Goal: Transaction & Acquisition: Register for event/course

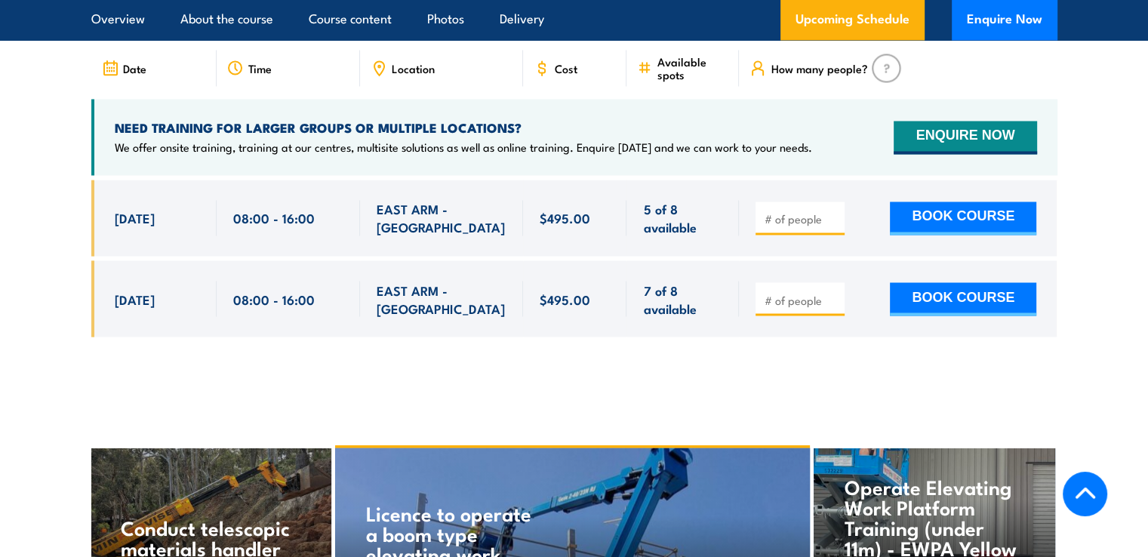
click at [791, 292] on input "number" at bounding box center [801, 299] width 75 height 15
type input "1"
click at [914, 282] on button "BOOK COURSE" at bounding box center [963, 298] width 146 height 33
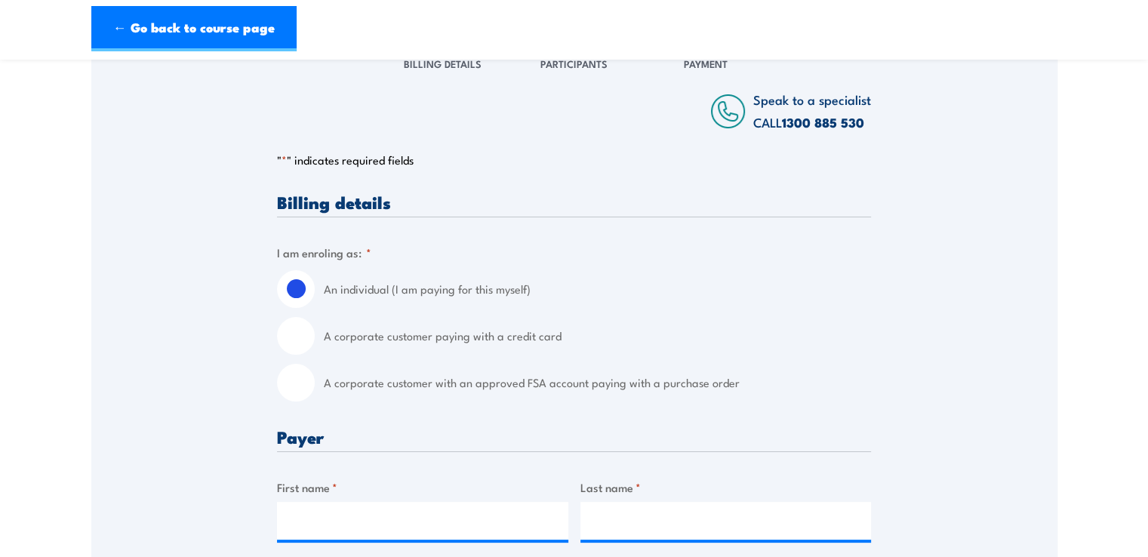
scroll to position [453, 0]
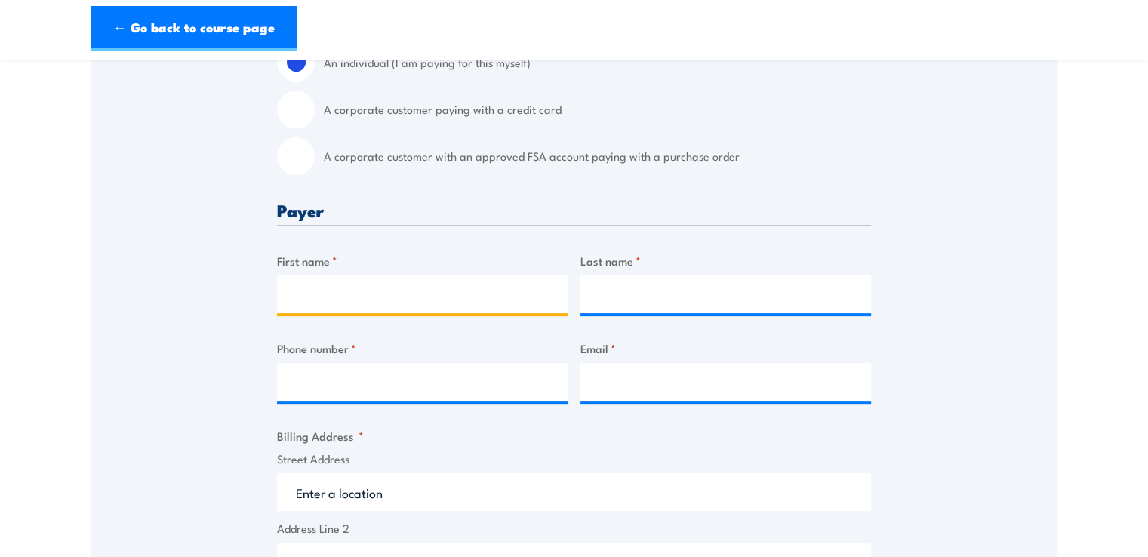
click at [383, 302] on input "First name *" at bounding box center [422, 294] width 291 height 38
type input "[PERSON_NAME]"
click at [616, 306] on input "Last name *" at bounding box center [725, 294] width 291 height 38
type input "[PERSON_NAME]"
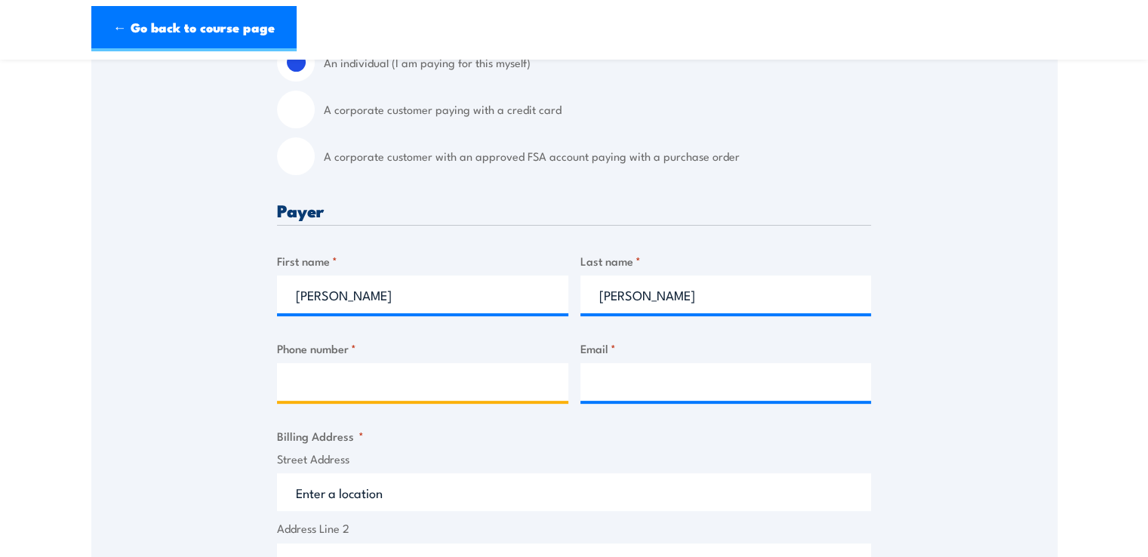
type input "0329057237"
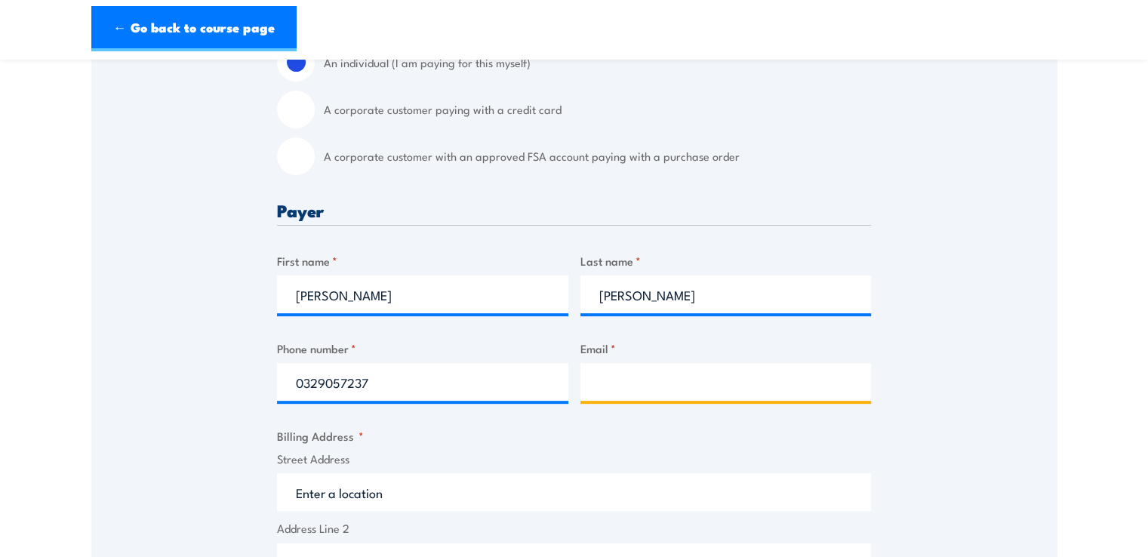
type input "[DOMAIN_NAME][EMAIL_ADDRESS][DOMAIN_NAME]"
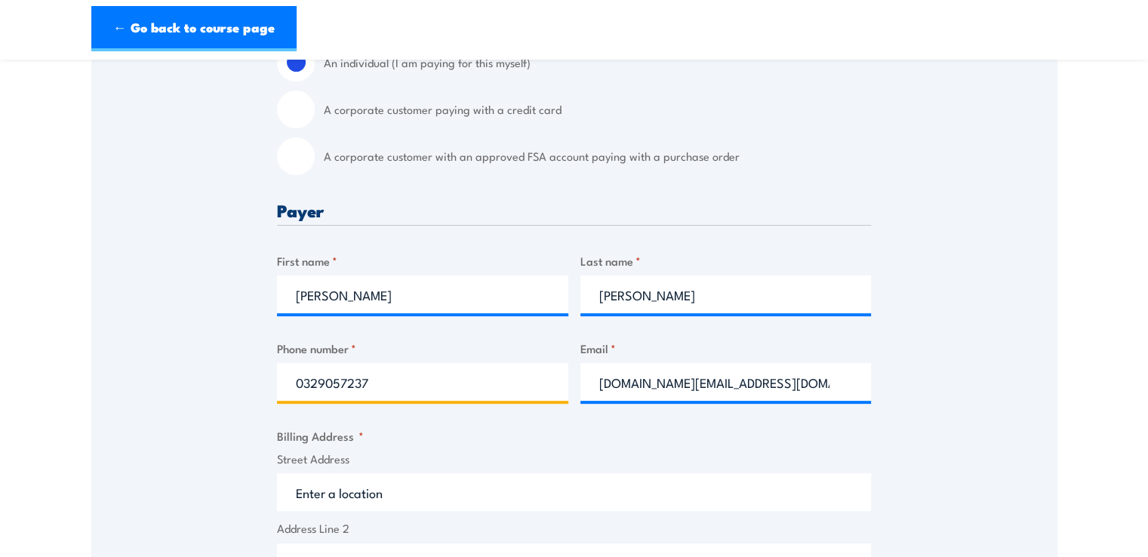
drag, startPoint x: 423, startPoint y: 385, endPoint x: 284, endPoint y: 368, distance: 139.8
click at [284, 368] on input "0329057237" at bounding box center [422, 382] width 291 height 38
type input "0426492690"
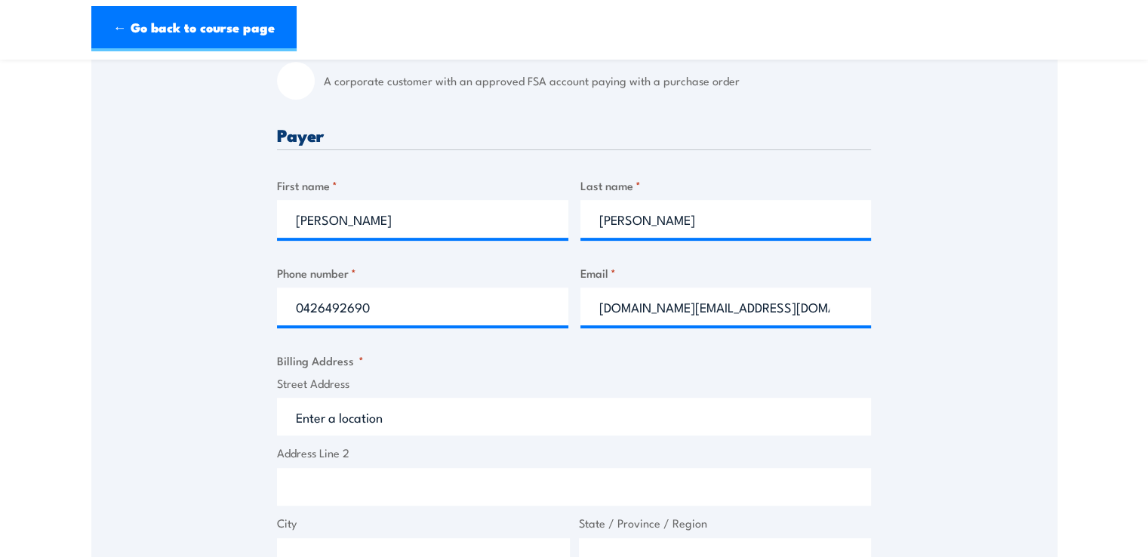
click at [393, 420] on input "Street Address" at bounding box center [574, 417] width 594 height 38
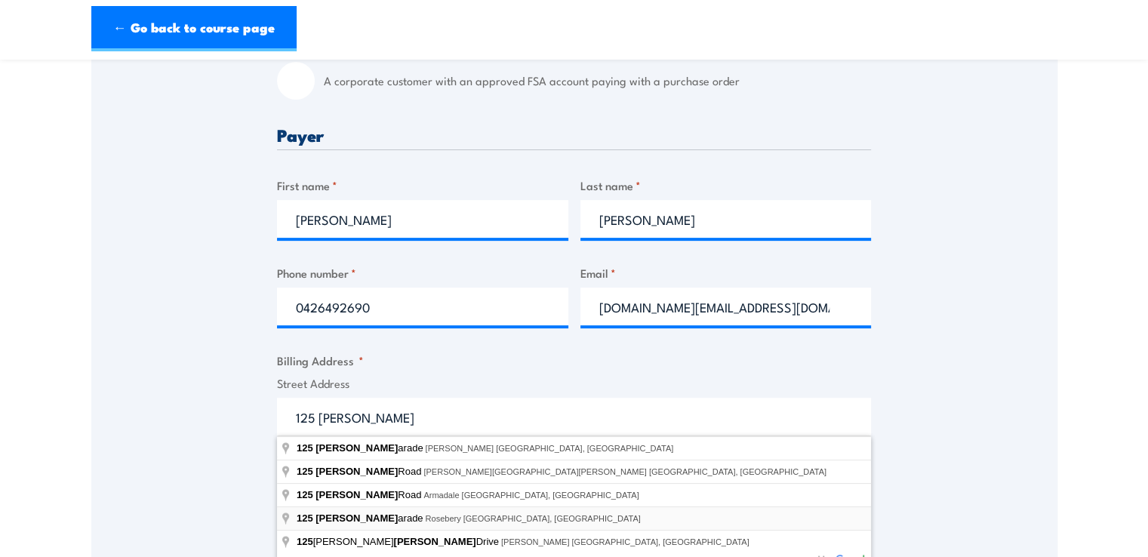
type input "[STREET_ADDRESS][PERSON_NAME]"
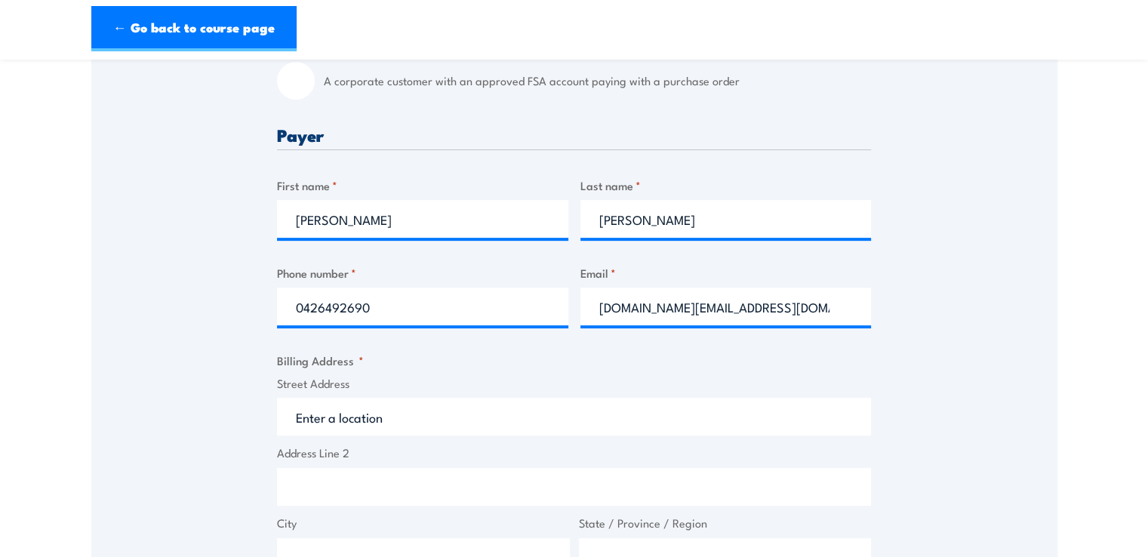
type input "[STREET_ADDRESS][PERSON_NAME]"
type input "Rosebery"
type input "[GEOGRAPHIC_DATA]"
type input "0832"
select select "[GEOGRAPHIC_DATA]"
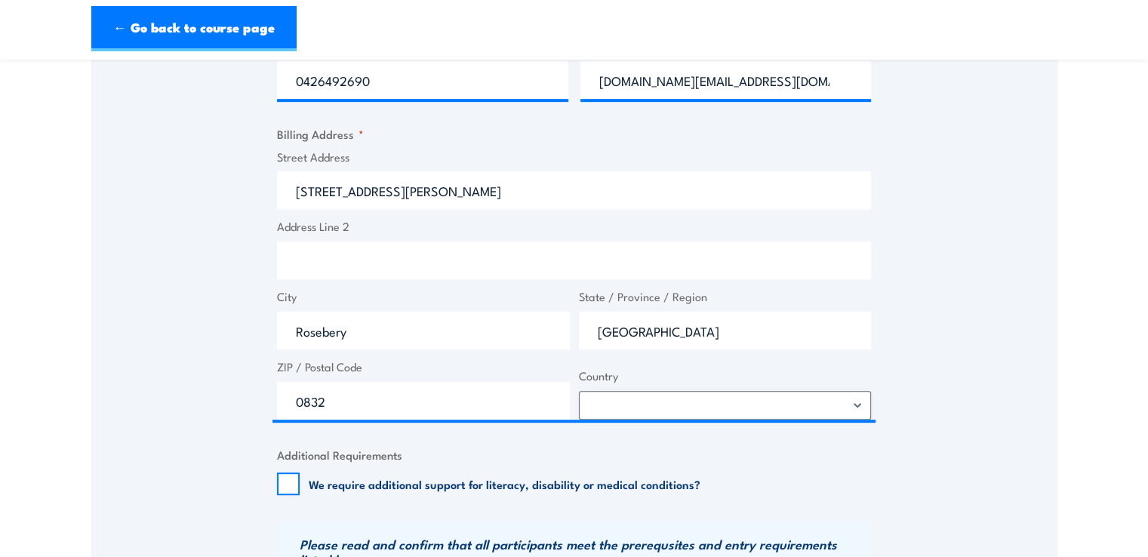
scroll to position [906, 0]
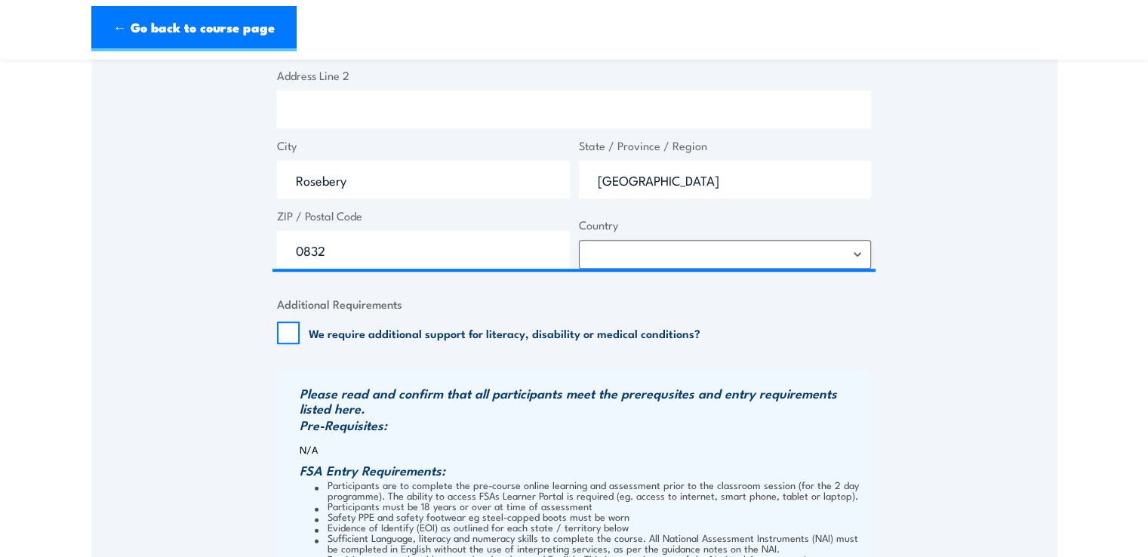
click at [324, 333] on label "We require additional support for literacy, disability or medical conditions?" at bounding box center [505, 332] width 392 height 15
click at [300, 333] on input "We require additional support for literacy, disability or medical conditions?" at bounding box center [288, 332] width 23 height 23
click at [377, 349] on div "Billing details I am enroling as: * An individual (I am paying for this myself)…" at bounding box center [574, 177] width 594 height 1326
click at [297, 337] on input "We require additional support for literacy, disability or medical conditions?" at bounding box center [288, 332] width 23 height 23
checkbox input "false"
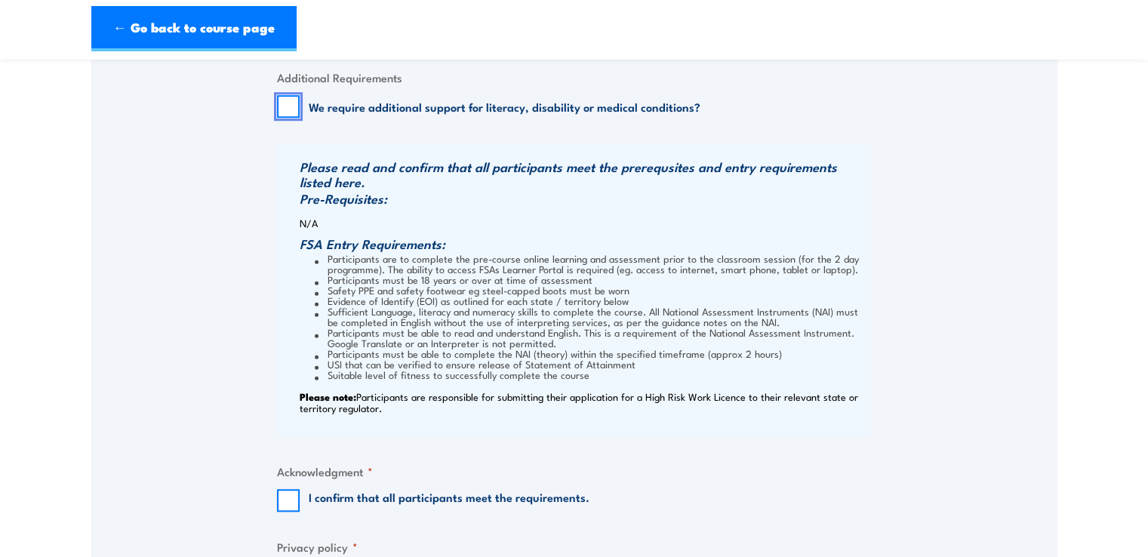
scroll to position [1283, 0]
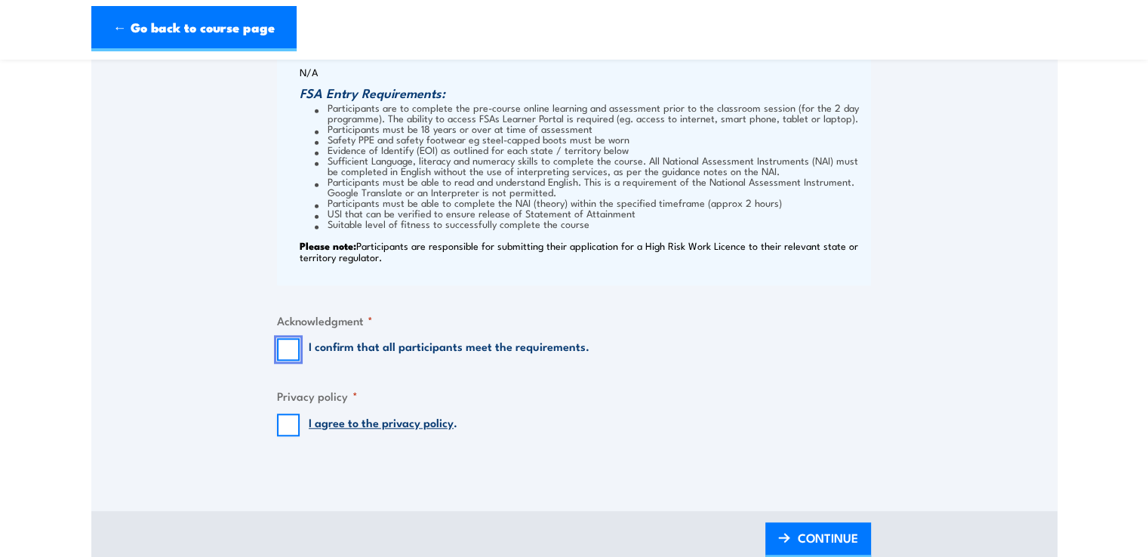
click at [290, 352] on input "I confirm that all participants meet the requirements." at bounding box center [288, 349] width 23 height 23
checkbox input "true"
click at [290, 421] on input "I agree to the privacy policy ." at bounding box center [288, 425] width 23 height 23
checkbox input "true"
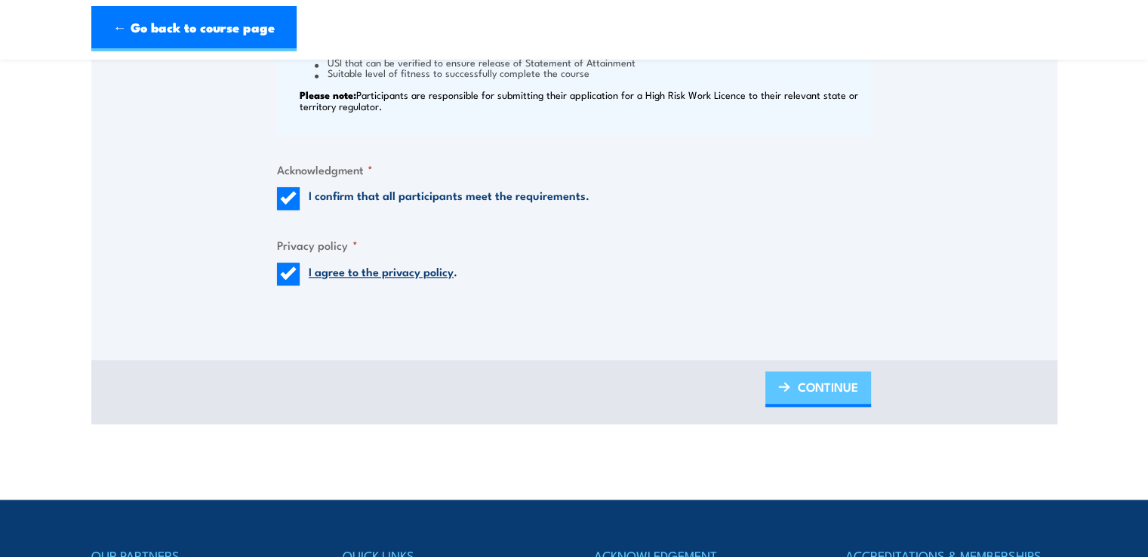
click at [823, 396] on span "CONTINUE" at bounding box center [828, 387] width 60 height 40
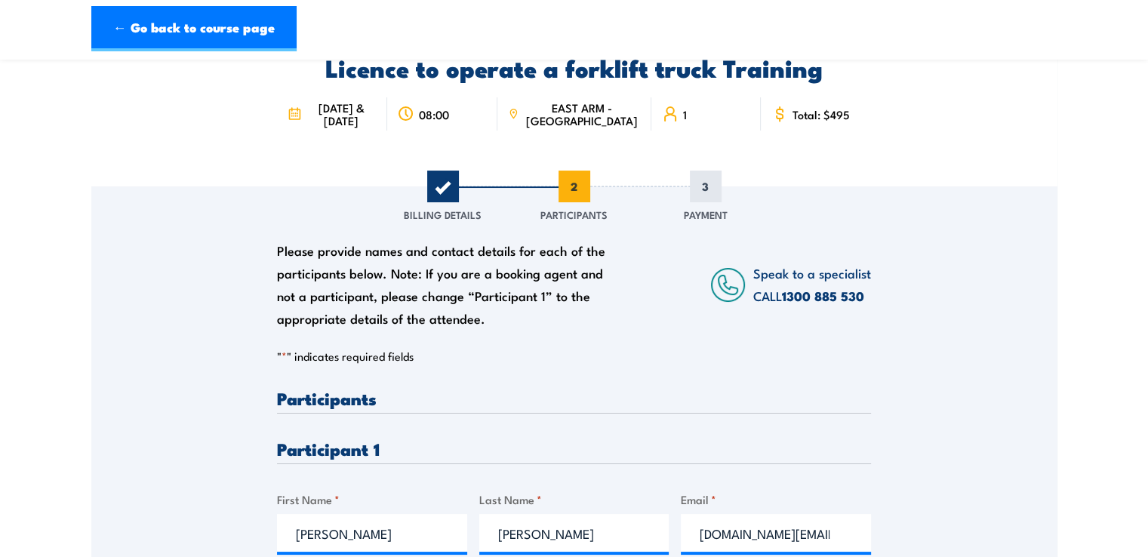
scroll to position [302, 0]
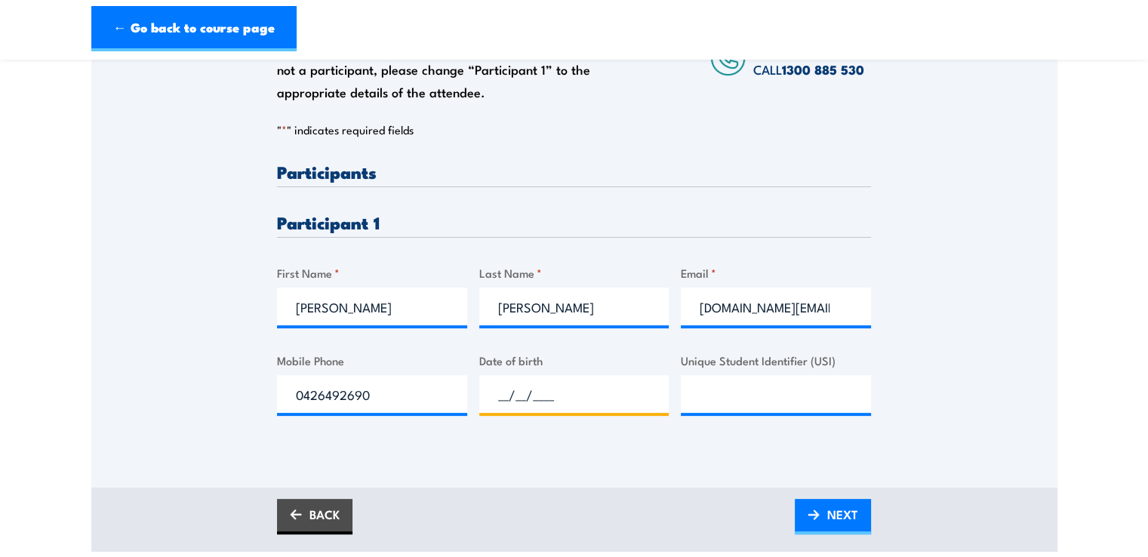
click at [525, 398] on input "__/__/____" at bounding box center [574, 394] width 190 height 38
type input "[DATE]"
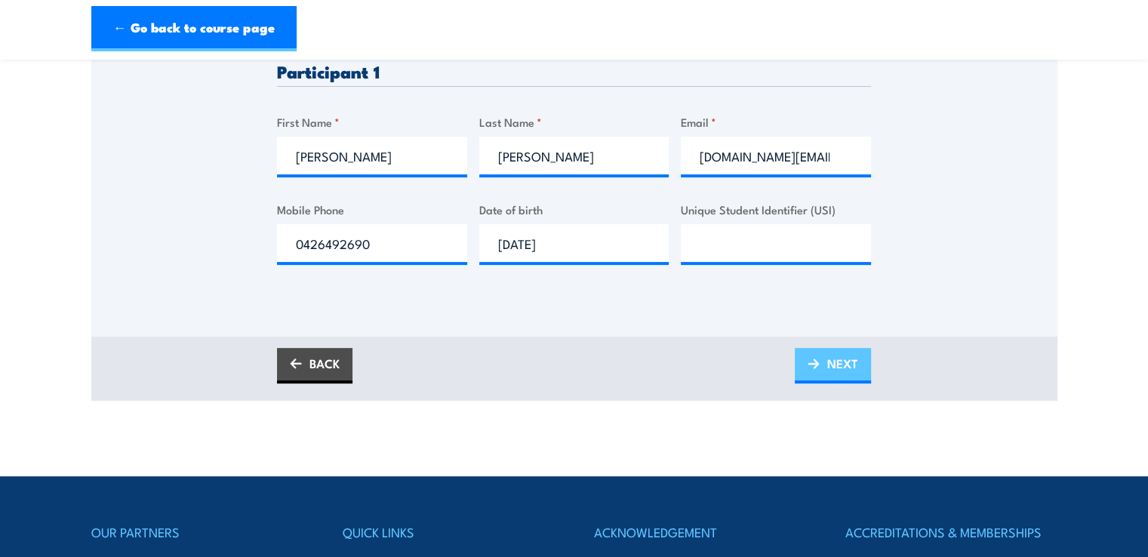
click at [827, 377] on span "NEXT" at bounding box center [842, 363] width 31 height 40
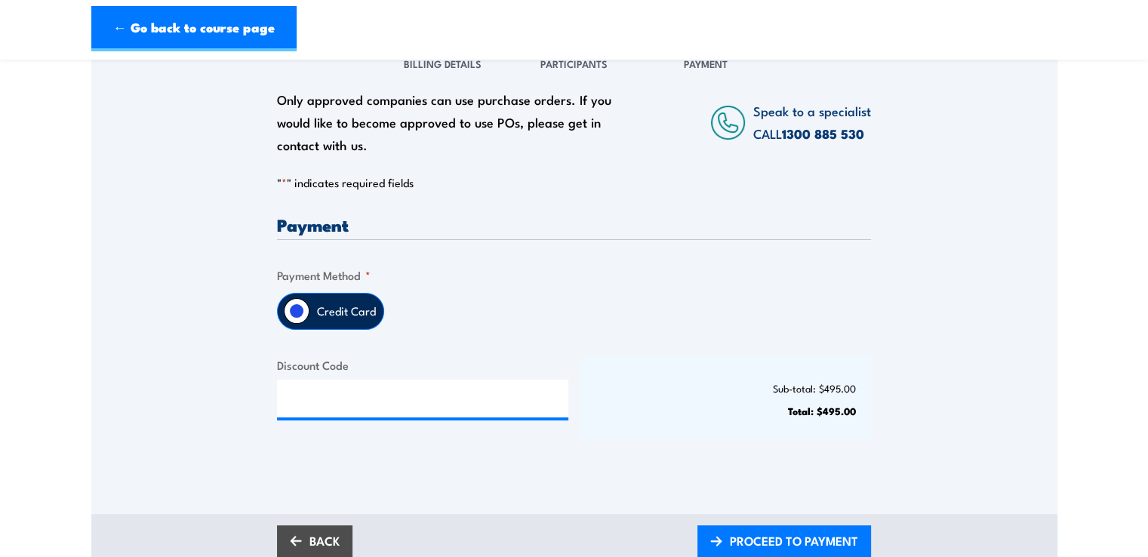
scroll to position [151, 0]
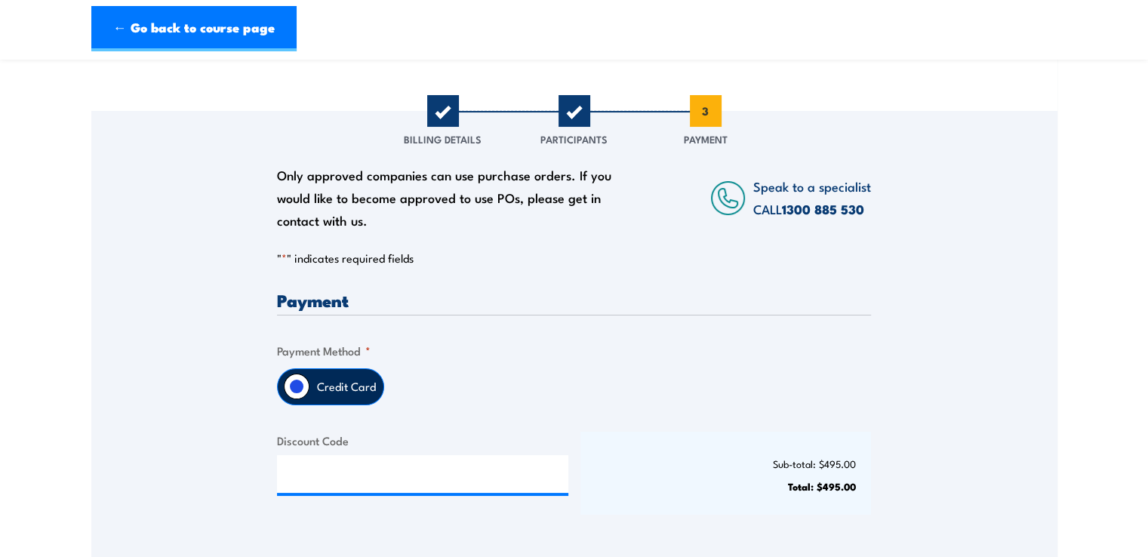
click at [327, 395] on label "Credit Card" at bounding box center [346, 386] width 74 height 35
click at [309, 395] on input "Credit Card" at bounding box center [297, 387] width 26 height 26
click at [319, 300] on h3 "Payment" at bounding box center [574, 299] width 594 height 17
click at [358, 254] on p "" * " indicates required fields" at bounding box center [574, 258] width 594 height 15
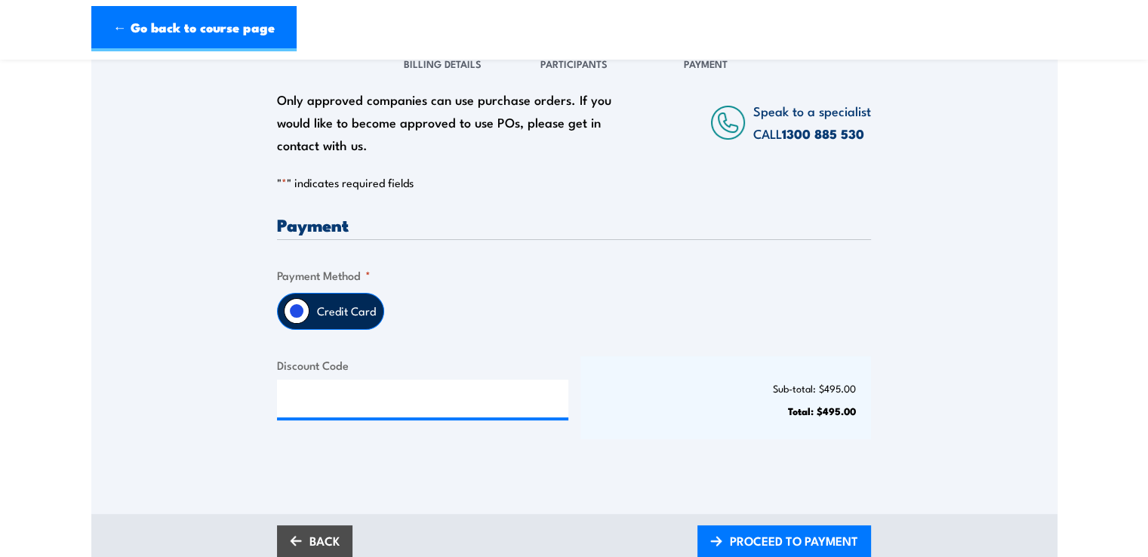
scroll to position [453, 0]
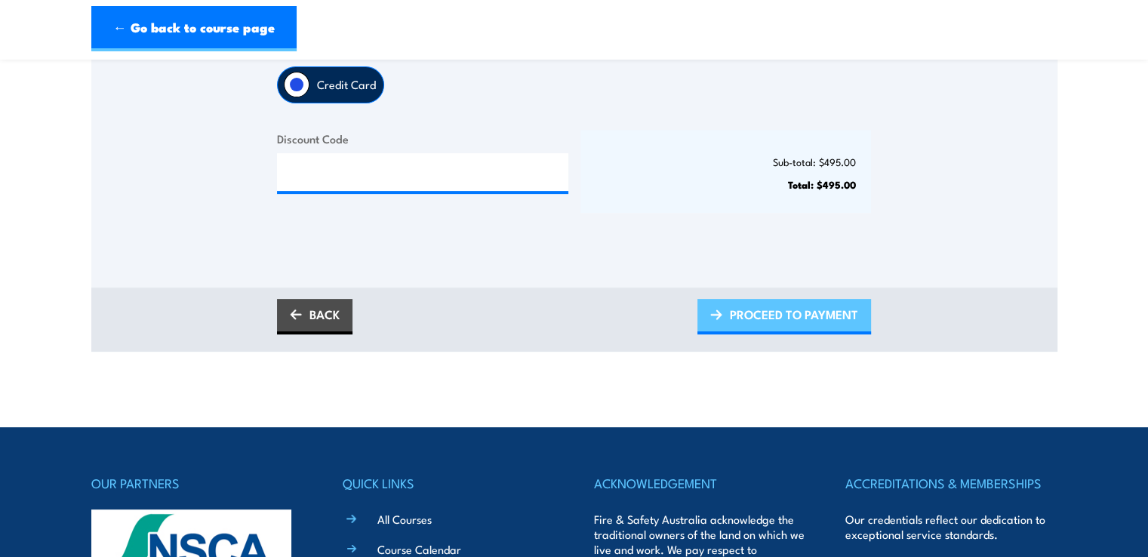
click at [752, 324] on span "PROCEED TO PAYMENT" at bounding box center [794, 314] width 128 height 40
